Goal: Task Accomplishment & Management: Use online tool/utility

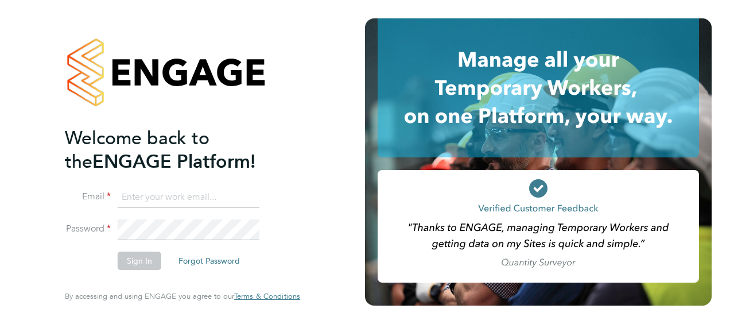
type input "[PERSON_NAME][EMAIL_ADDRESS][DOMAIN_NAME]"
click at [146, 261] on button "Sign In" at bounding box center [140, 260] width 44 height 18
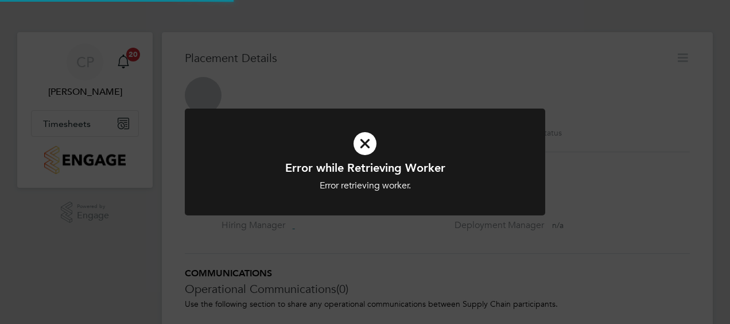
click at [80, 237] on div "Error while Retrieving Worker Error retrieving worker. Cancel Okay" at bounding box center [365, 162] width 730 height 324
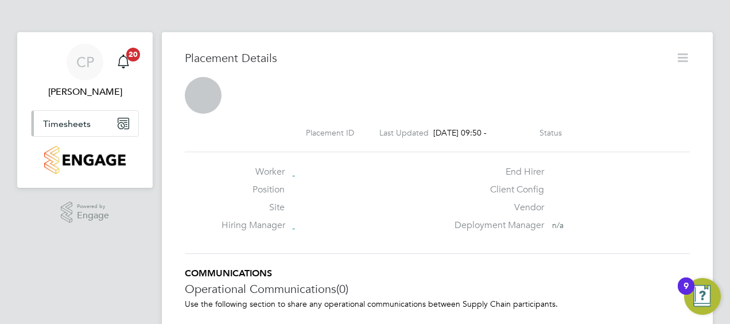
click at [65, 117] on button "Timesheets" at bounding box center [85, 123] width 107 height 25
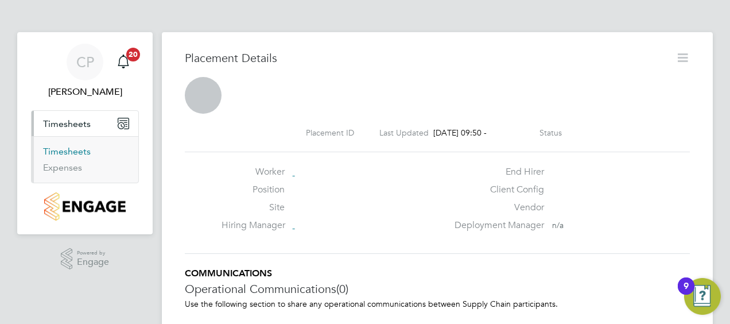
click at [79, 148] on link "Timesheets" at bounding box center [67, 151] width 48 height 11
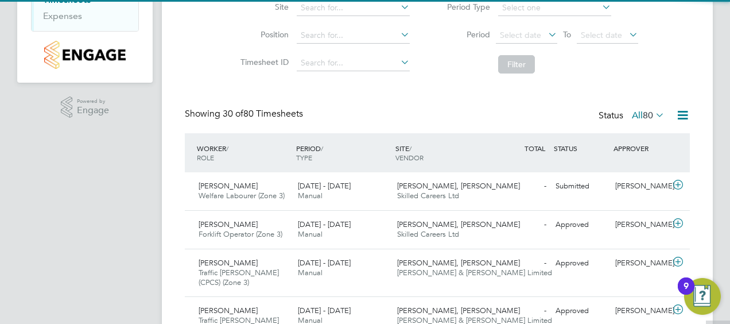
scroll to position [29, 99]
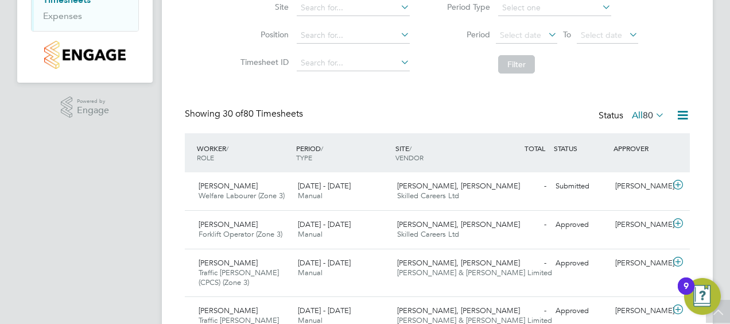
click at [649, 117] on span "80" at bounding box center [648, 115] width 10 height 11
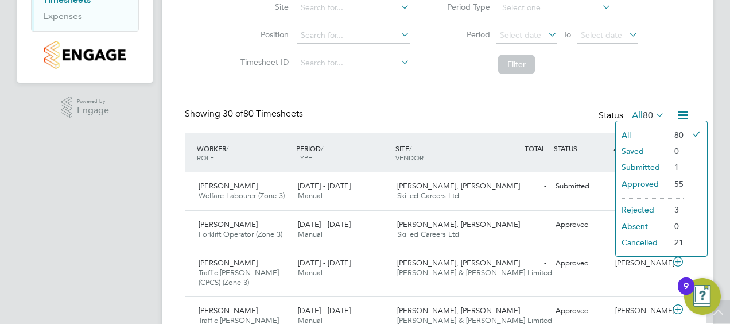
click at [647, 161] on li "Submitted" at bounding box center [642, 167] width 53 height 16
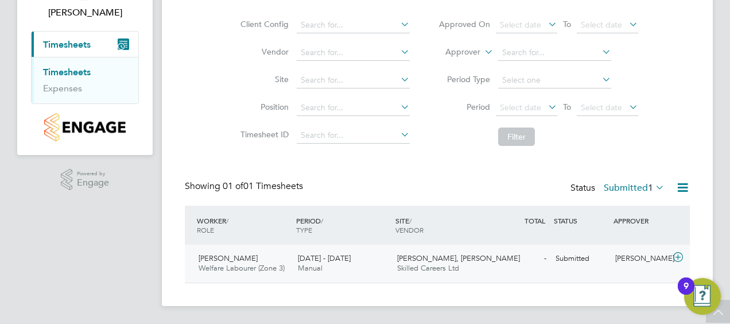
click at [401, 270] on span "Skilled Careers Ltd" at bounding box center [428, 268] width 62 height 10
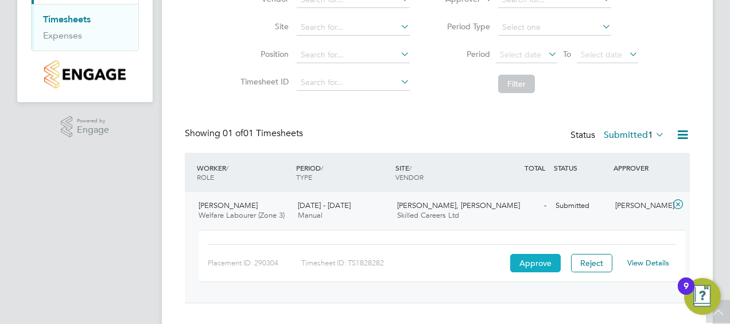
click at [532, 257] on button "Approve" at bounding box center [535, 263] width 51 height 18
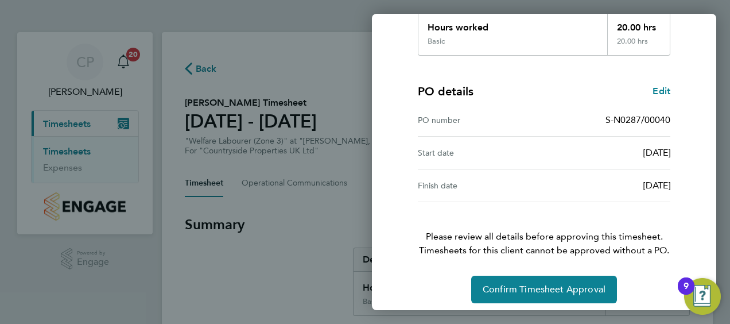
scroll to position [225, 0]
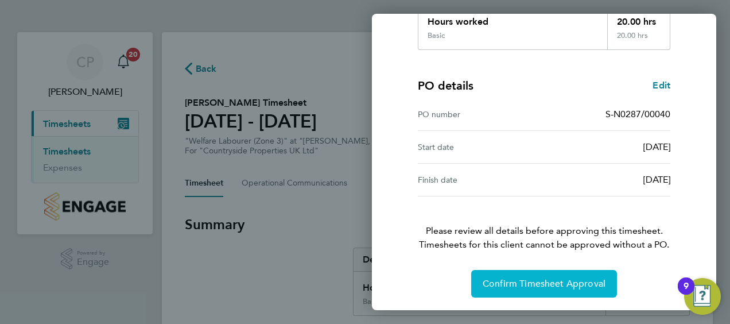
click at [574, 270] on button "Confirm Timesheet Approval" at bounding box center [544, 284] width 146 height 28
